Goal: Navigation & Orientation: Find specific page/section

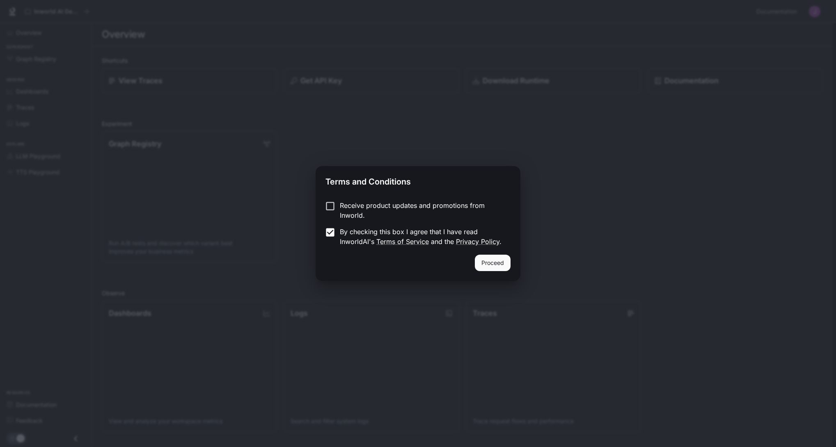
click at [494, 267] on button "Proceed" at bounding box center [493, 263] width 36 height 16
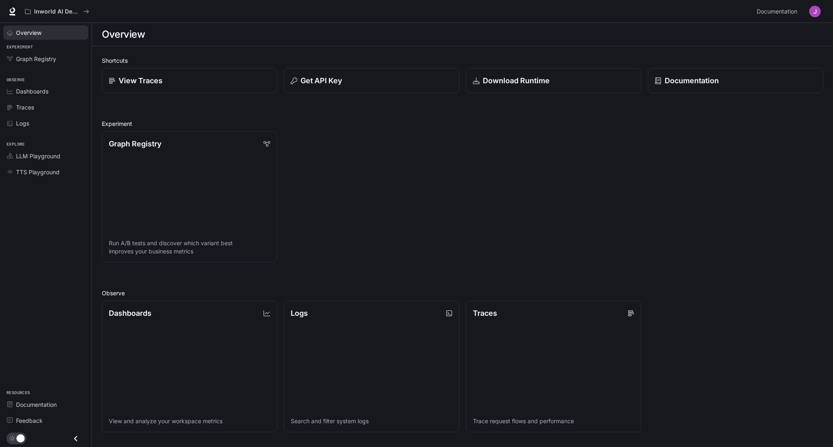
click at [22, 34] on span "Overview" at bounding box center [28, 32] width 25 height 9
click at [136, 80] on p "View Traces" at bounding box center [140, 80] width 44 height 11
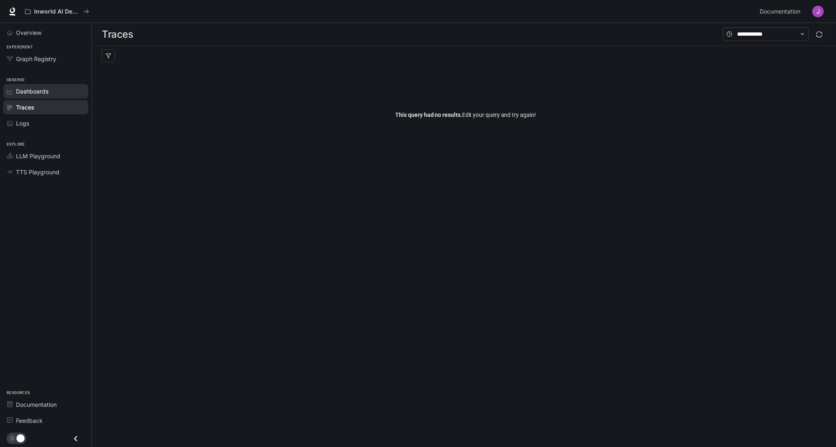
click at [45, 89] on span "Dashboards" at bounding box center [32, 91] width 32 height 9
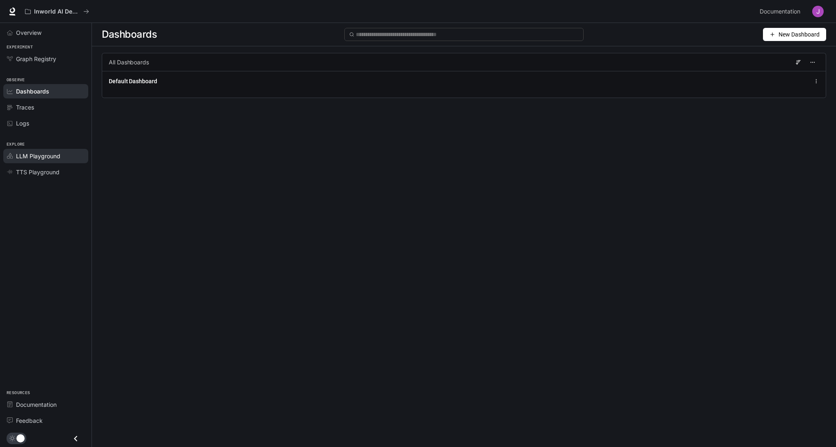
click at [42, 158] on span "LLM Playground" at bounding box center [38, 156] width 44 height 9
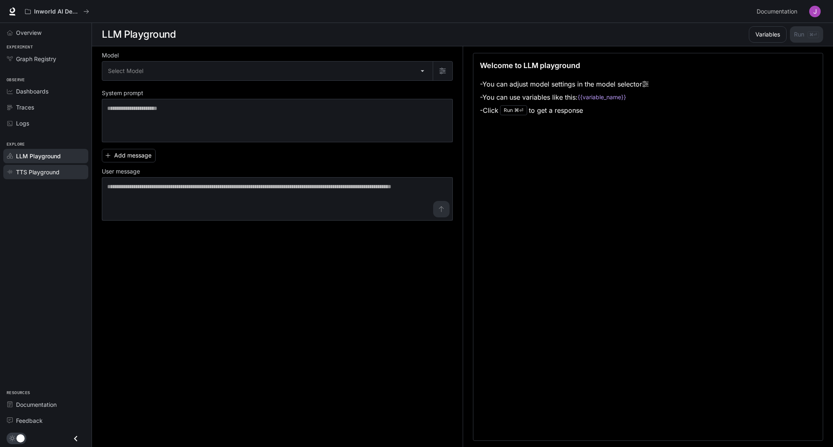
click at [34, 176] on span "TTS Playground" at bounding box center [38, 172] width 44 height 9
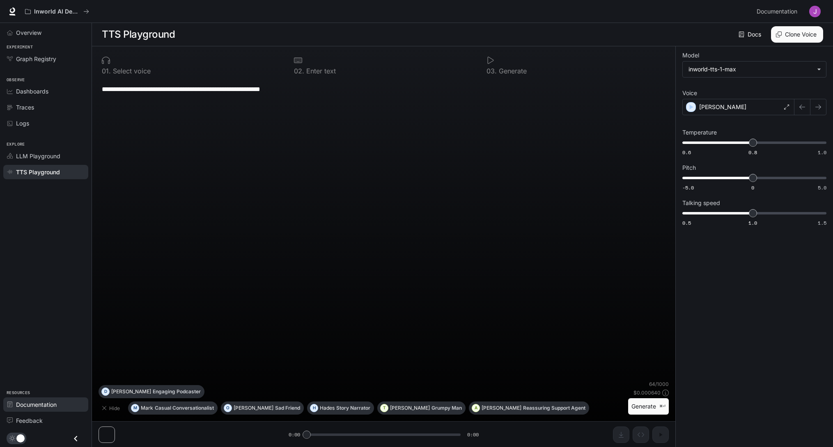
click at [30, 406] on span "Documentation" at bounding box center [36, 405] width 41 height 9
